Goal: Check status: Check status

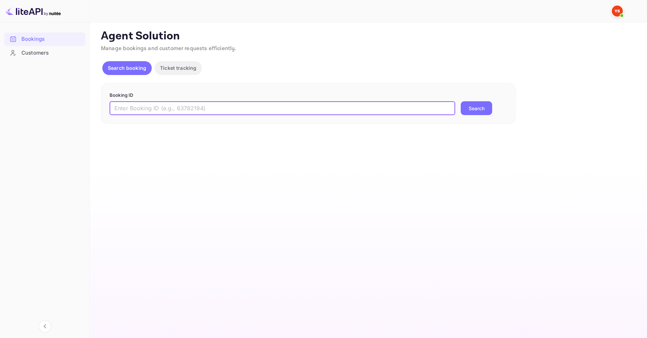
click at [206, 110] on input "text" at bounding box center [283, 108] width 346 height 14
paste input "9524572"
type input "9524572"
click at [468, 111] on button "Search" at bounding box center [476, 108] width 31 height 14
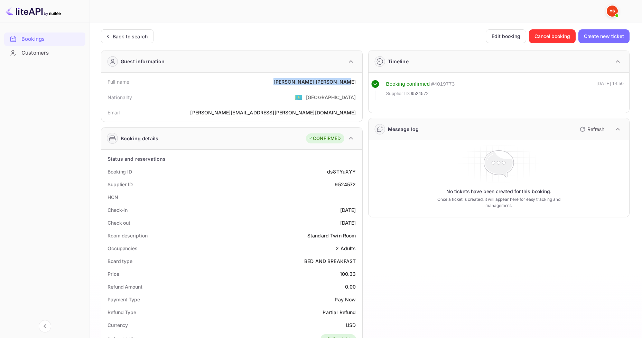
drag, startPoint x: 296, startPoint y: 84, endPoint x: 356, endPoint y: 81, distance: 60.5
click at [356, 81] on div "Full name [PERSON_NAME]" at bounding box center [231, 81] width 255 height 13
copy div "[PERSON_NAME]"
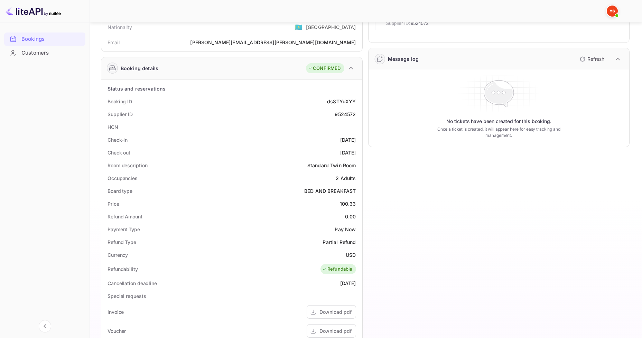
scroll to position [104, 0]
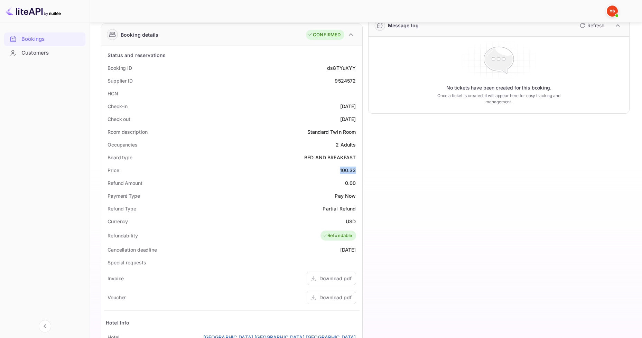
drag, startPoint x: 331, startPoint y: 167, endPoint x: 358, endPoint y: 169, distance: 26.4
click at [358, 169] on div "Price 100.33" at bounding box center [231, 170] width 255 height 13
copy div "100.33"
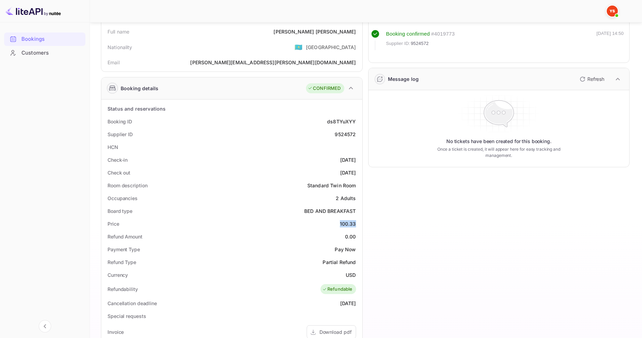
scroll to position [0, 0]
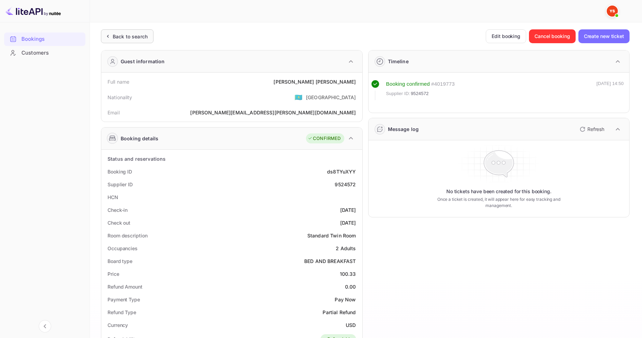
click at [129, 35] on div "Back to search" at bounding box center [130, 36] width 35 height 7
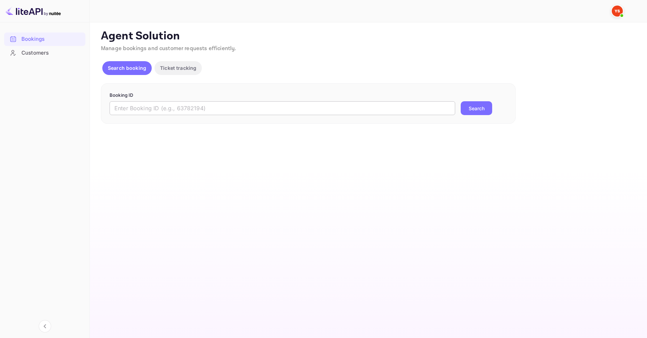
click at [219, 115] on input "text" at bounding box center [283, 108] width 346 height 14
paste input "9417460"
type input "9417460"
click at [472, 106] on button "Search" at bounding box center [476, 108] width 31 height 14
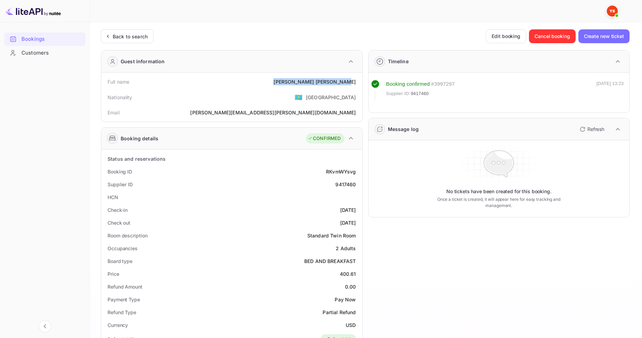
drag, startPoint x: 299, startPoint y: 81, endPoint x: 362, endPoint y: 81, distance: 63.3
click at [362, 81] on div "Full name [PERSON_NAME] Nationality 🇰🇿 [DEMOGRAPHIC_DATA] Email [PERSON_NAME][E…" at bounding box center [231, 97] width 261 height 49
copy div "[PERSON_NAME]"
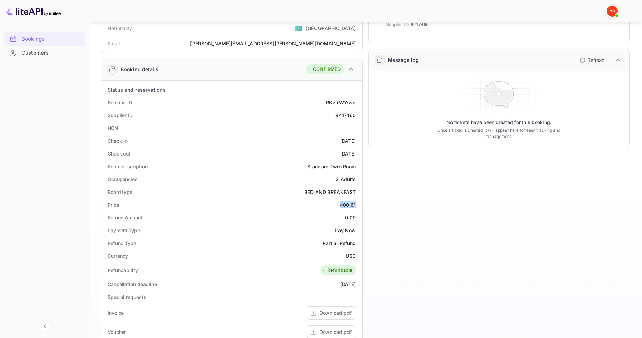
drag, startPoint x: 340, startPoint y: 202, endPoint x: 358, endPoint y: 202, distance: 18.0
click at [358, 202] on div "Price 400.61" at bounding box center [231, 204] width 255 height 13
copy div "400.61"
